Goal: Navigation & Orientation: Find specific page/section

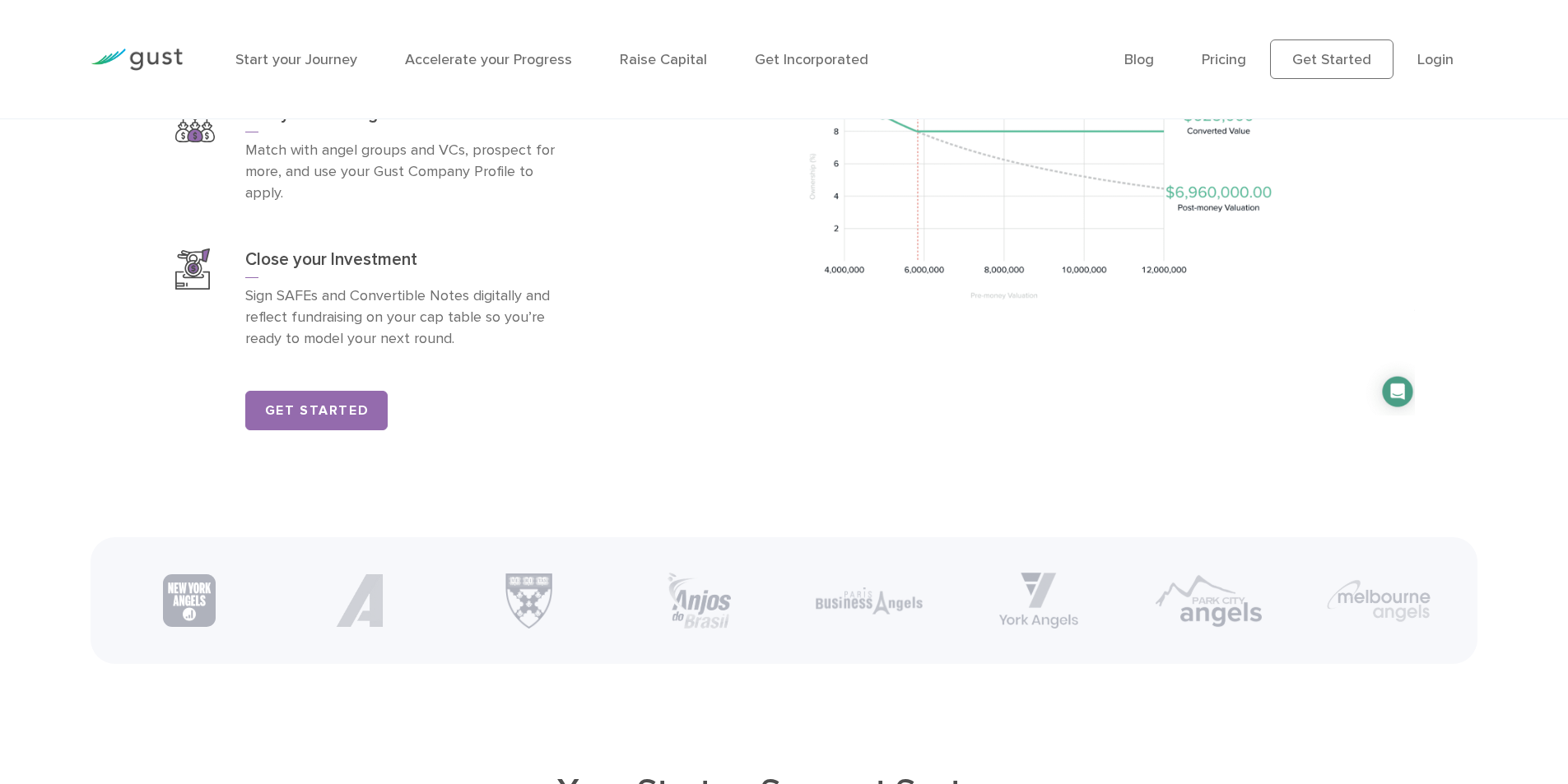
scroll to position [2715, 0]
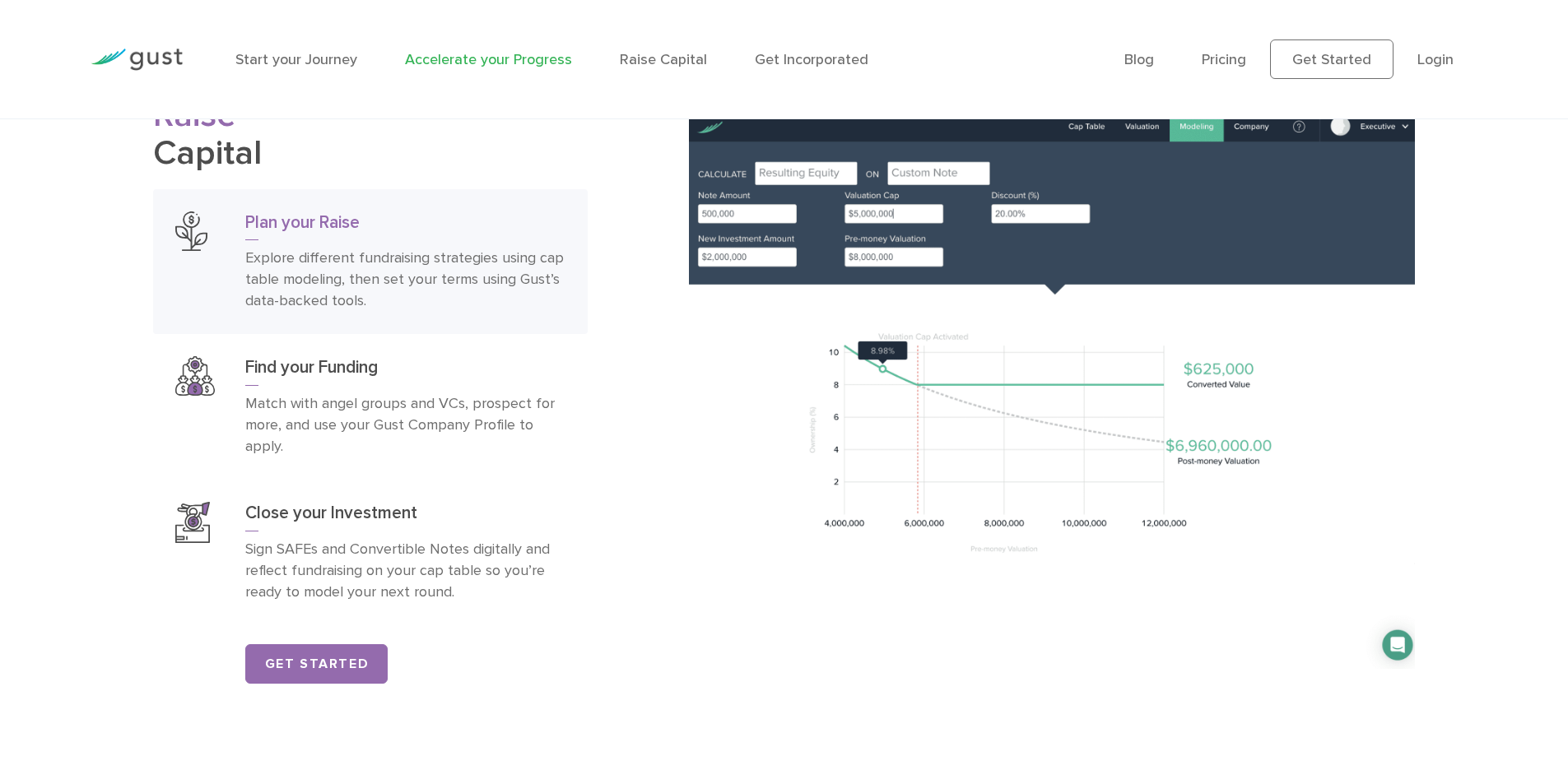
click at [494, 63] on link "Accelerate your Progress" at bounding box center [488, 60] width 167 height 18
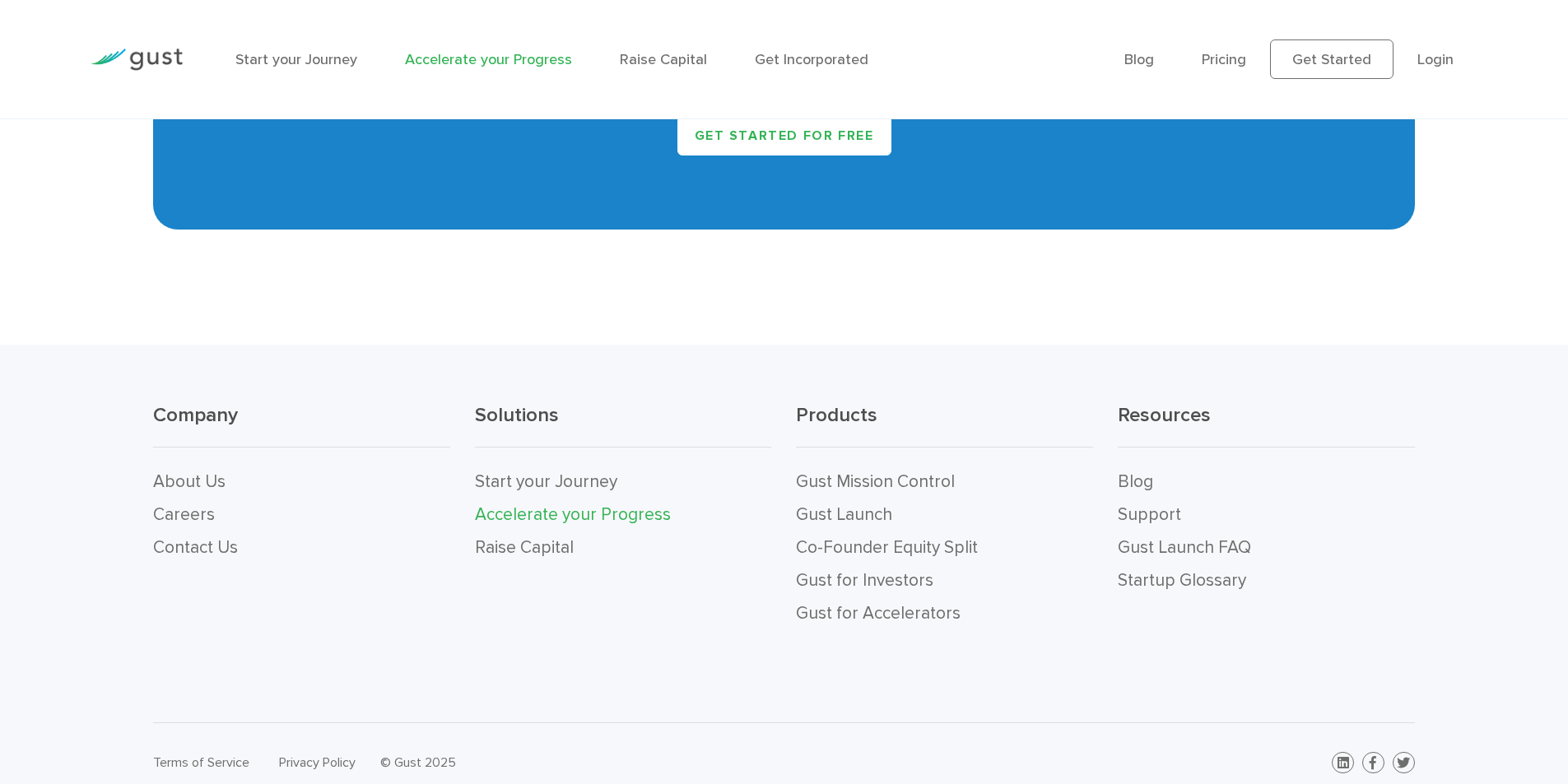
scroll to position [3538, 0]
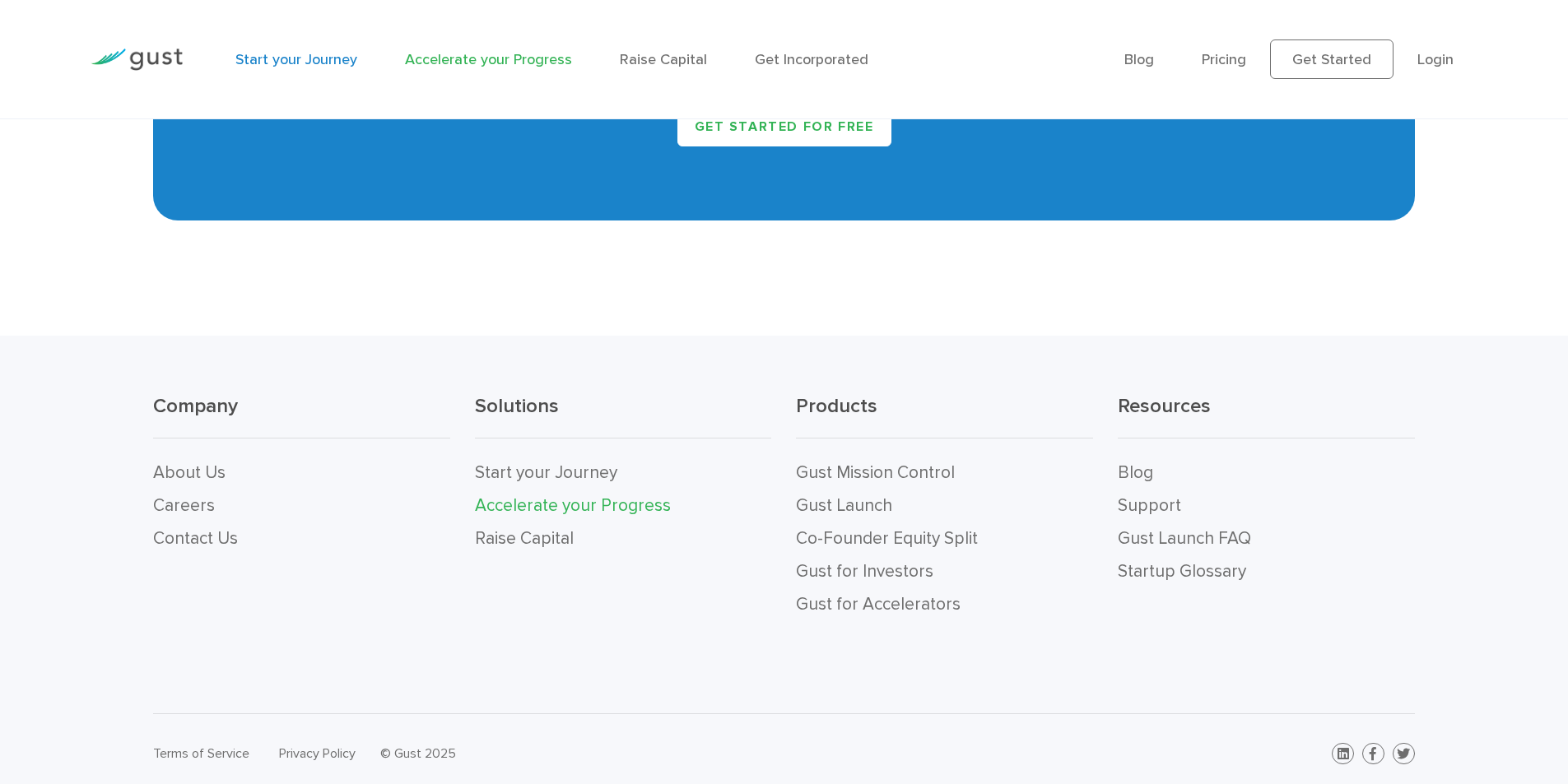
click at [297, 63] on link "Start your Journey" at bounding box center [295, 60] width 122 height 18
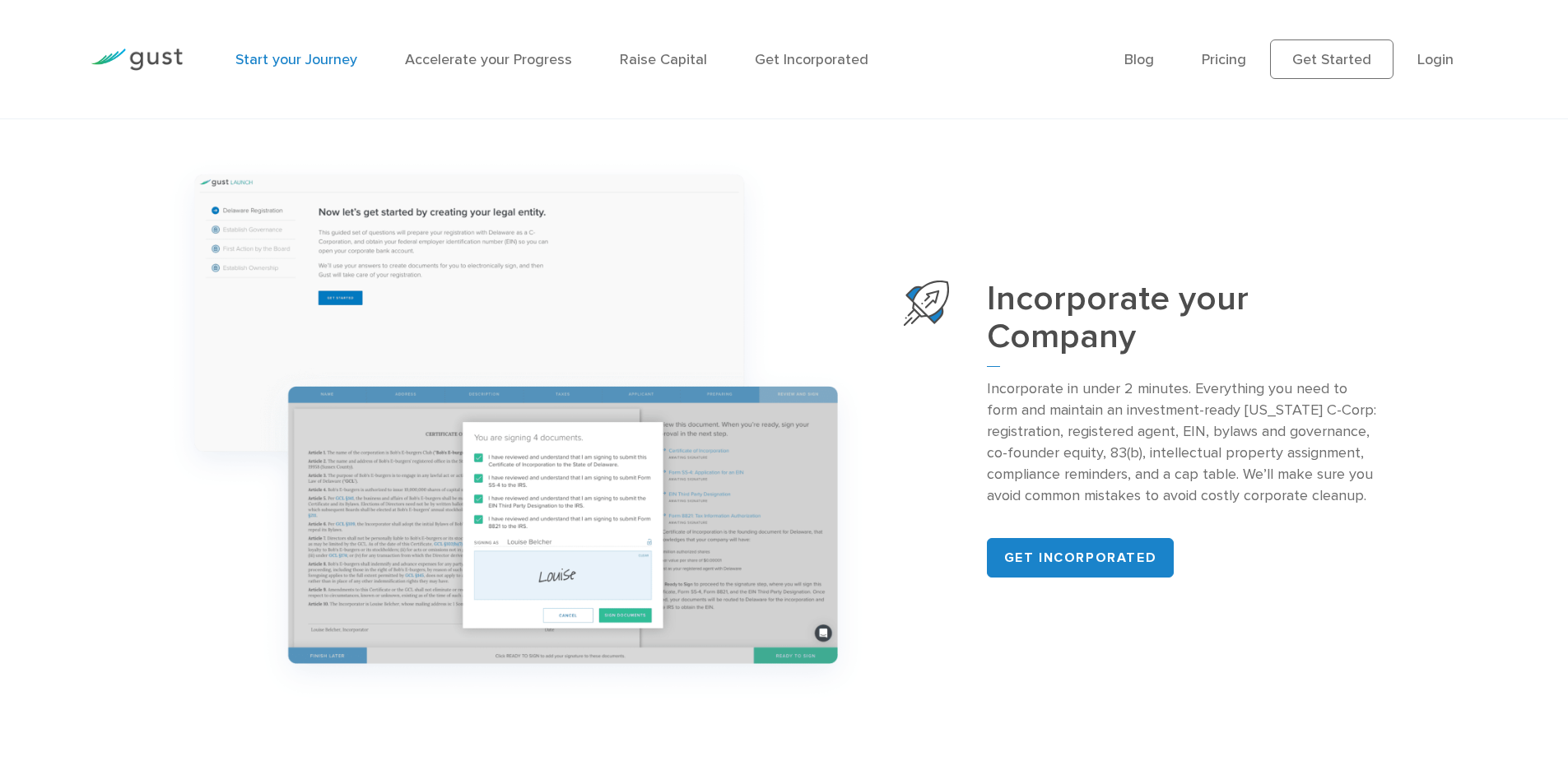
scroll to position [1970, 0]
